Goal: Navigation & Orientation: Find specific page/section

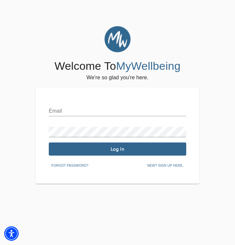
click at [61, 106] on input "text" at bounding box center [118, 111] width 138 height 10
type input "[PERSON_NAME][EMAIL_ADDRESS][PERSON_NAME][DOMAIN_NAME]"
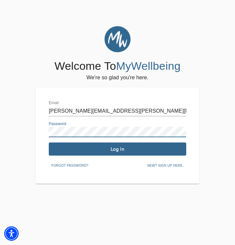
click at [98, 152] on button "Log In" at bounding box center [118, 148] width 138 height 13
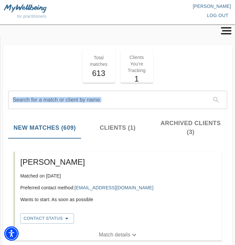
drag, startPoint x: 1, startPoint y: 114, endPoint x: -20, endPoint y: 107, distance: 21.9
click at [0, 107] on html "for practitioners [PERSON_NAME] log out Profile About the Work About You View W…" at bounding box center [117, 122] width 235 height 245
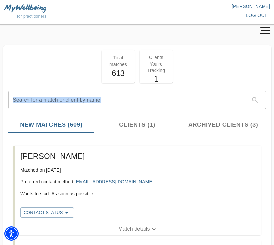
click at [240, 27] on rect "button" at bounding box center [265, 27] width 10 height 1
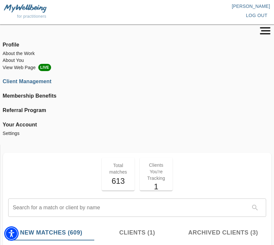
click at [16, 45] on span "Profile" at bounding box center [137, 45] width 269 height 8
click at [19, 52] on li "About the Work" at bounding box center [137, 53] width 269 height 7
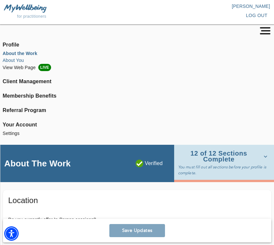
click at [14, 57] on li "About You" at bounding box center [137, 60] width 269 height 7
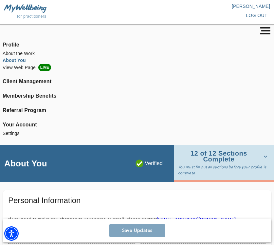
click at [13, 44] on span "Profile" at bounding box center [137, 45] width 269 height 8
click at [240, 34] on rect "button" at bounding box center [265, 33] width 10 height 1
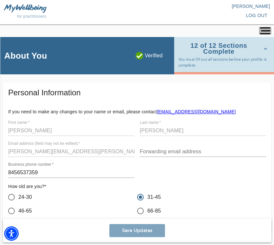
click at [240, 34] on rect "button" at bounding box center [265, 33] width 10 height 1
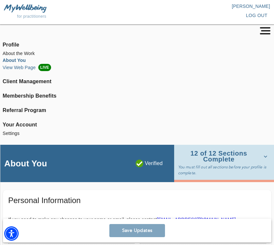
click at [20, 70] on li "View Web Page LIVE" at bounding box center [137, 67] width 269 height 7
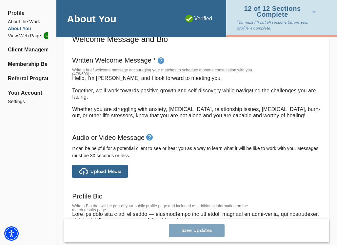
scroll to position [366, 0]
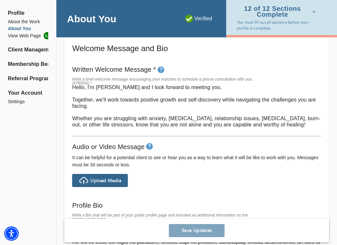
click at [28, 91] on span "Your Account" at bounding box center [28, 93] width 40 height 8
click at [17, 100] on li "Settings" at bounding box center [28, 101] width 40 height 7
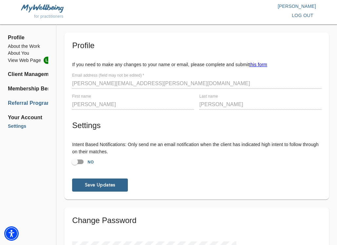
click at [26, 104] on li "Referral Program" at bounding box center [28, 103] width 40 height 8
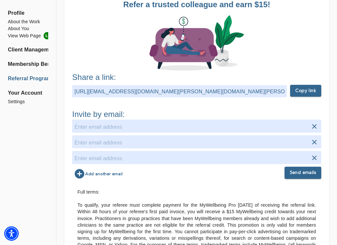
scroll to position [92, 0]
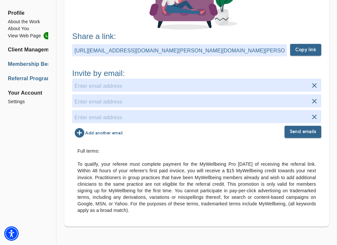
click at [21, 64] on li "Membership Benefits" at bounding box center [28, 64] width 40 height 8
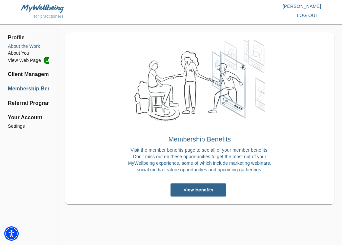
click at [17, 46] on li "About the Work" at bounding box center [28, 46] width 41 height 7
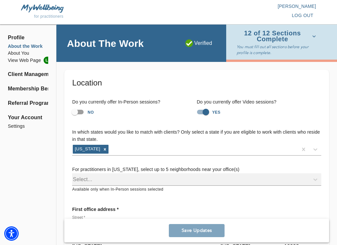
click at [13, 39] on span "Profile" at bounding box center [28, 38] width 40 height 8
click at [23, 50] on li "About You" at bounding box center [28, 53] width 40 height 7
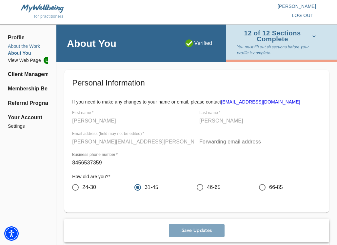
click at [24, 45] on li "About the Work" at bounding box center [28, 46] width 40 height 7
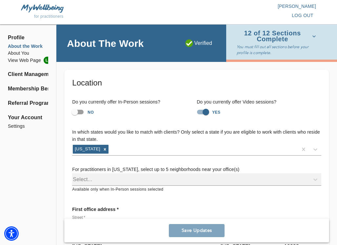
click at [16, 37] on span "Profile" at bounding box center [28, 38] width 40 height 8
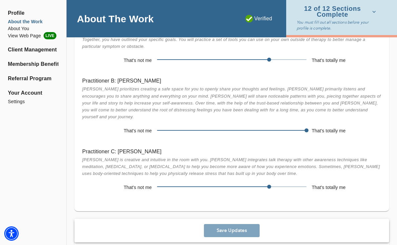
scroll to position [1298, 0]
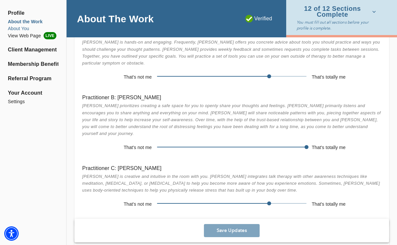
click at [18, 29] on li "About You" at bounding box center [33, 28] width 50 height 7
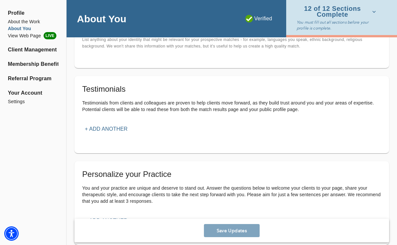
scroll to position [674, 0]
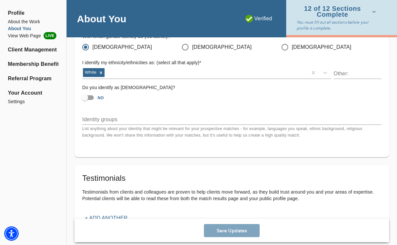
click at [21, 41] on ul "About the Work About You View Web Page LIVE" at bounding box center [33, 31] width 50 height 26
click at [25, 34] on li "View Web Page LIVE" at bounding box center [33, 35] width 50 height 7
click at [33, 63] on li "Membership Benefits" at bounding box center [33, 64] width 50 height 8
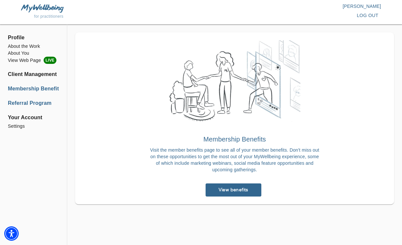
drag, startPoint x: 29, startPoint y: 98, endPoint x: 28, endPoint y: 103, distance: 5.0
click at [29, 99] on ul "Profile About the Work About You View Web Page LIVE Client Management Membershi…" at bounding box center [33, 84] width 51 height 108
drag, startPoint x: 28, startPoint y: 103, endPoint x: 33, endPoint y: 104, distance: 5.1
click at [28, 103] on li "Referral Program" at bounding box center [33, 103] width 51 height 8
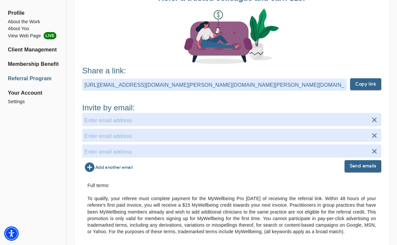
scroll to position [79, 0]
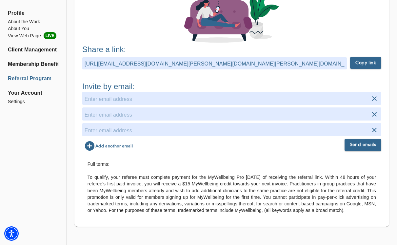
click at [28, 94] on span "Your Account" at bounding box center [33, 93] width 50 height 8
click at [17, 101] on li "Settings" at bounding box center [33, 101] width 50 height 7
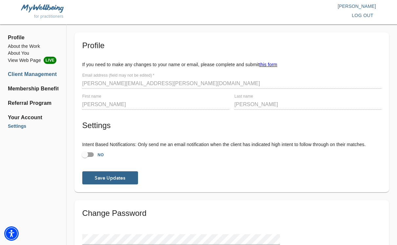
click at [31, 76] on li "Client Management" at bounding box center [33, 74] width 50 height 8
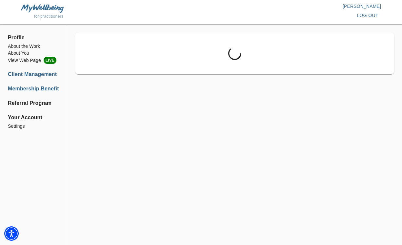
click at [32, 86] on li "Membership Benefits" at bounding box center [33, 89] width 51 height 8
